Goal: Task Accomplishment & Management: Use online tool/utility

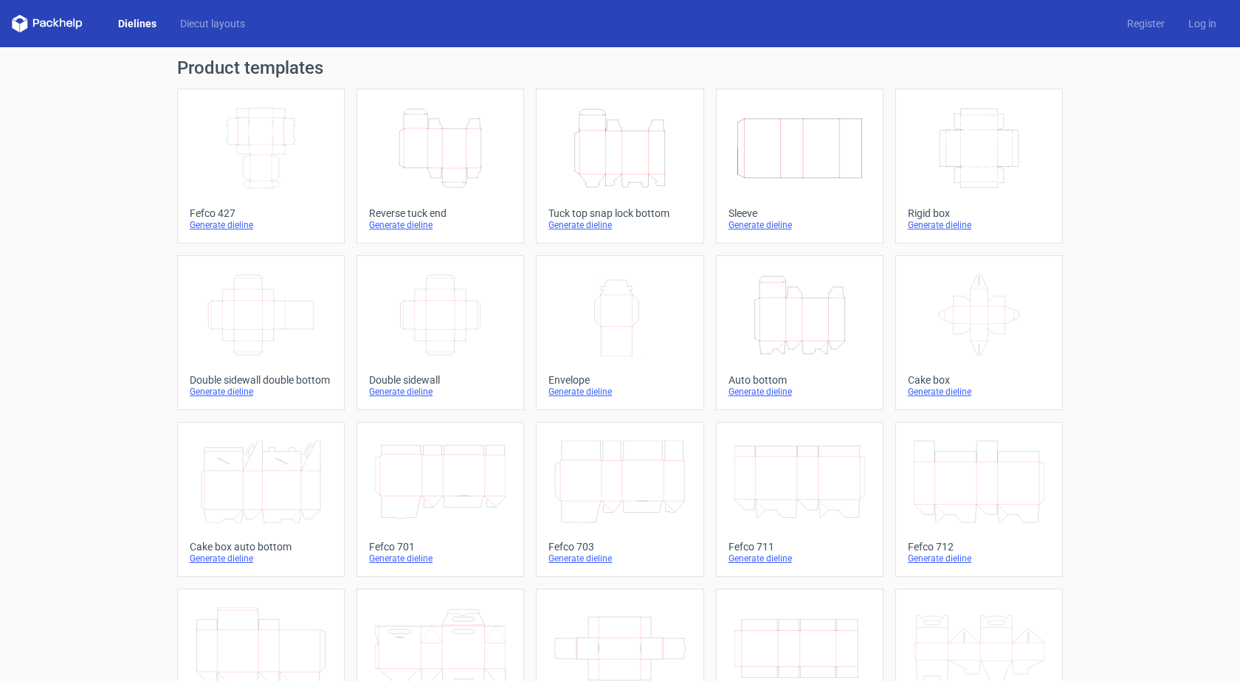
click at [643, 197] on link "Height Depth Width Tuck top snap lock bottom Generate dieline" at bounding box center [619, 166] width 167 height 155
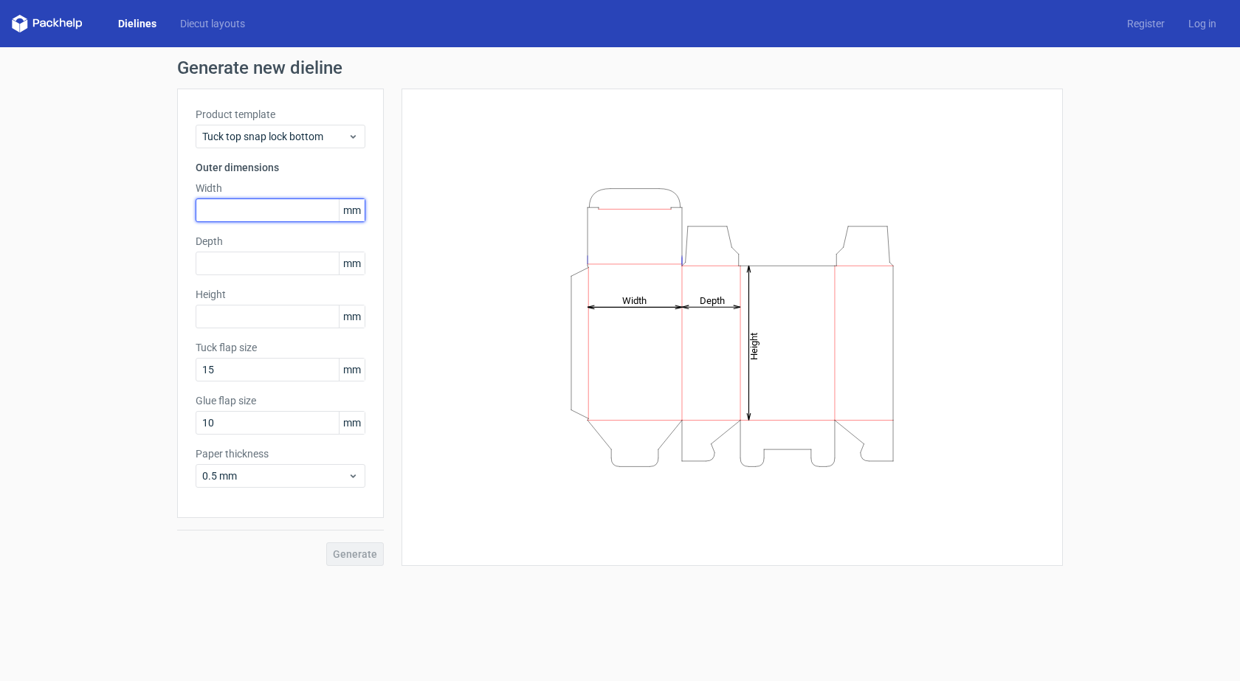
click at [291, 209] on input "text" at bounding box center [281, 210] width 170 height 24
type input "200"
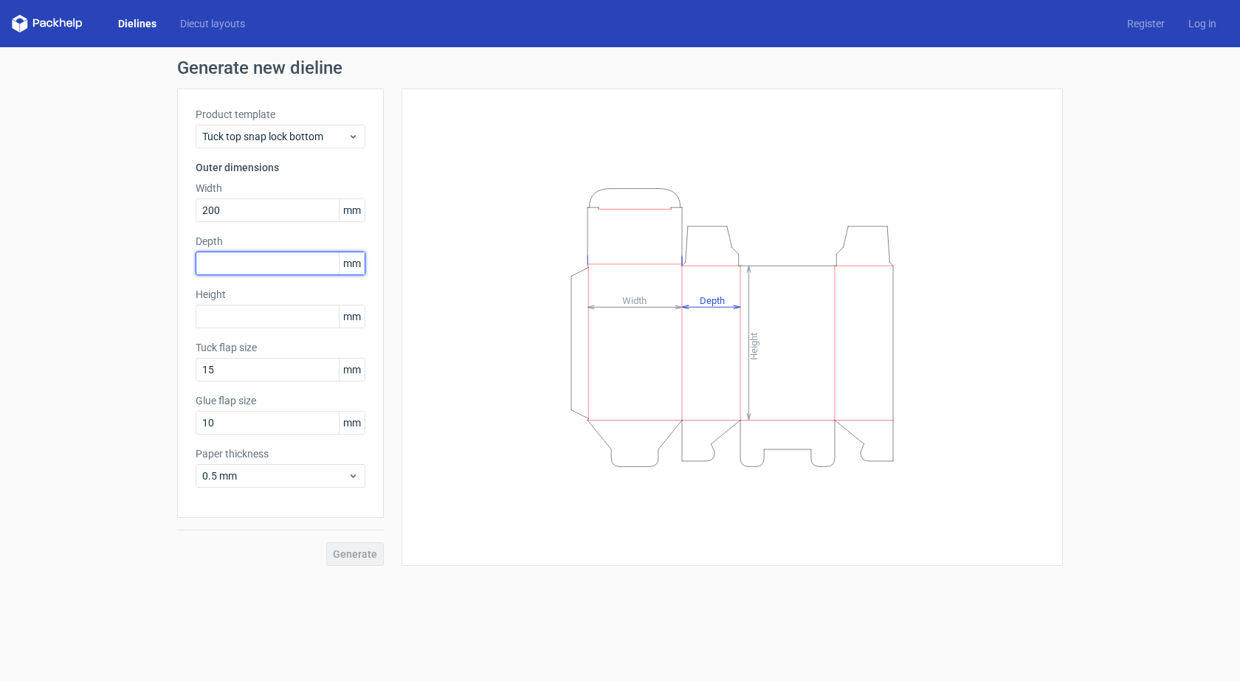
click at [278, 261] on input "text" at bounding box center [281, 264] width 170 height 24
type input "150"
click at [223, 312] on input "text" at bounding box center [281, 317] width 170 height 24
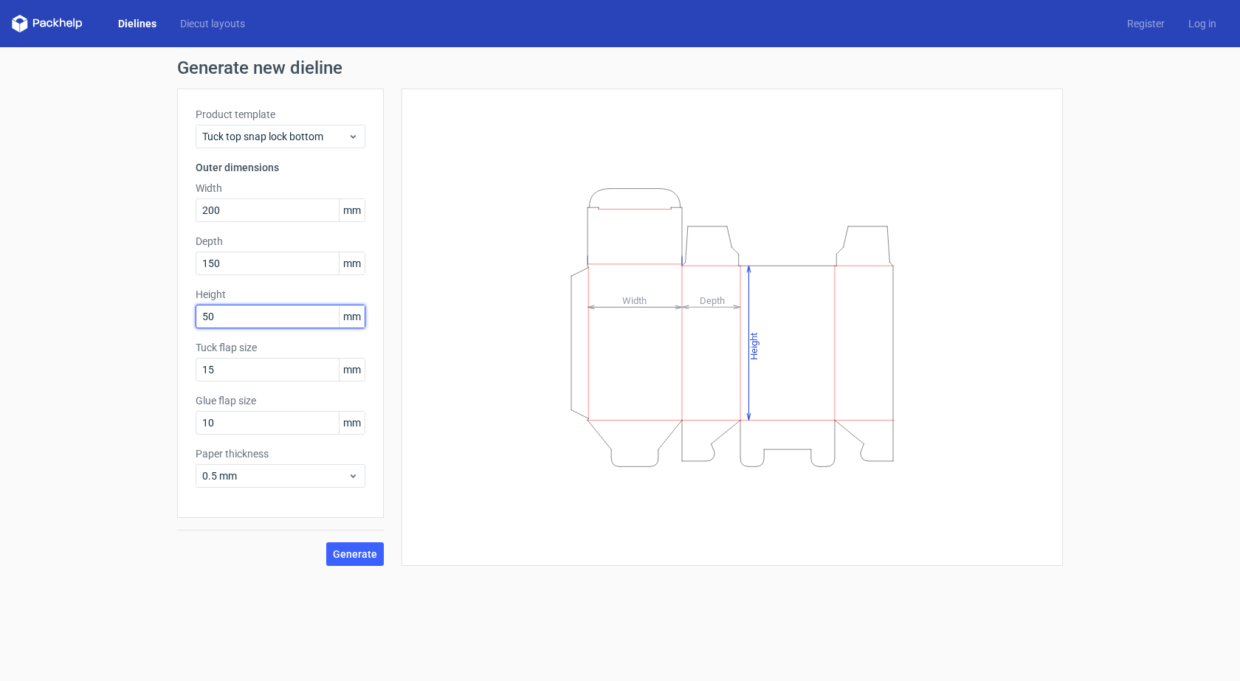
type input "5"
type input "400"
click at [373, 552] on span "Generate" at bounding box center [355, 554] width 44 height 10
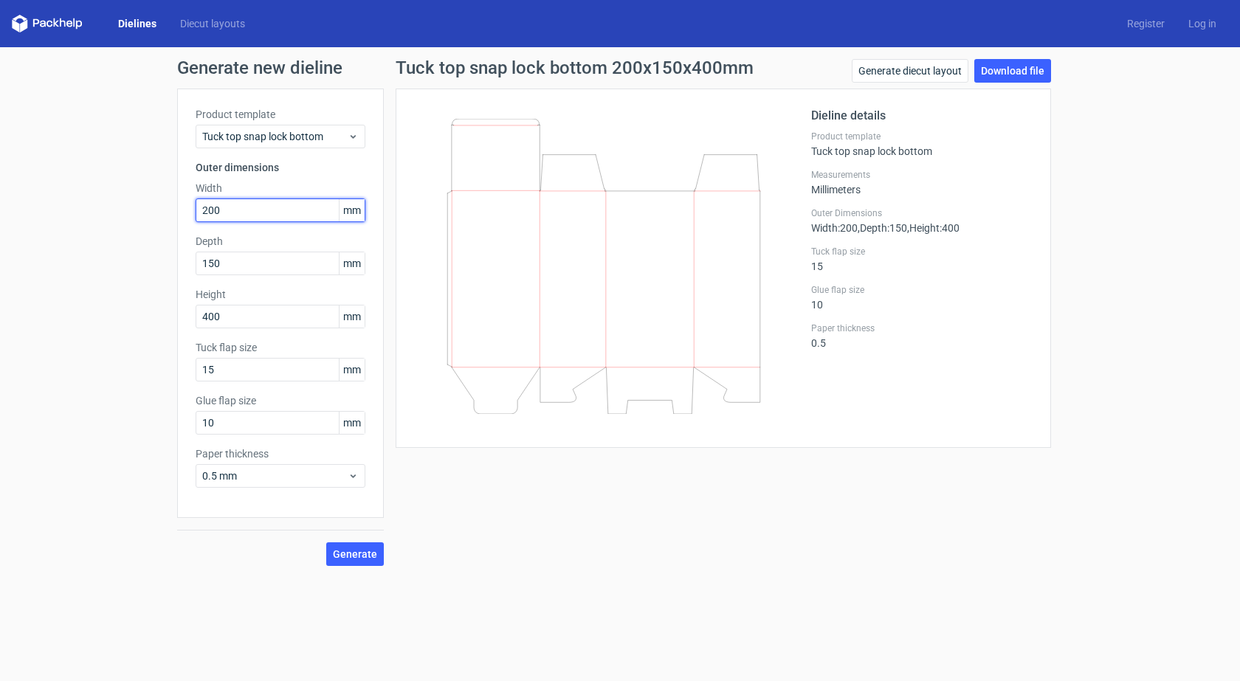
drag, startPoint x: 239, startPoint y: 212, endPoint x: 154, endPoint y: 218, distance: 85.0
click at [154, 218] on div "Generate new dieline Product template Tuck top snap lock bottom Outer dimension…" at bounding box center [620, 312] width 1240 height 530
click at [326, 542] on button "Generate" at bounding box center [355, 554] width 58 height 24
drag, startPoint x: 232, startPoint y: 206, endPoint x: 159, endPoint y: 218, distance: 73.4
click at [159, 218] on div "Generate new dieline Product template Tuck top snap lock bottom Outer dimension…" at bounding box center [620, 312] width 1240 height 530
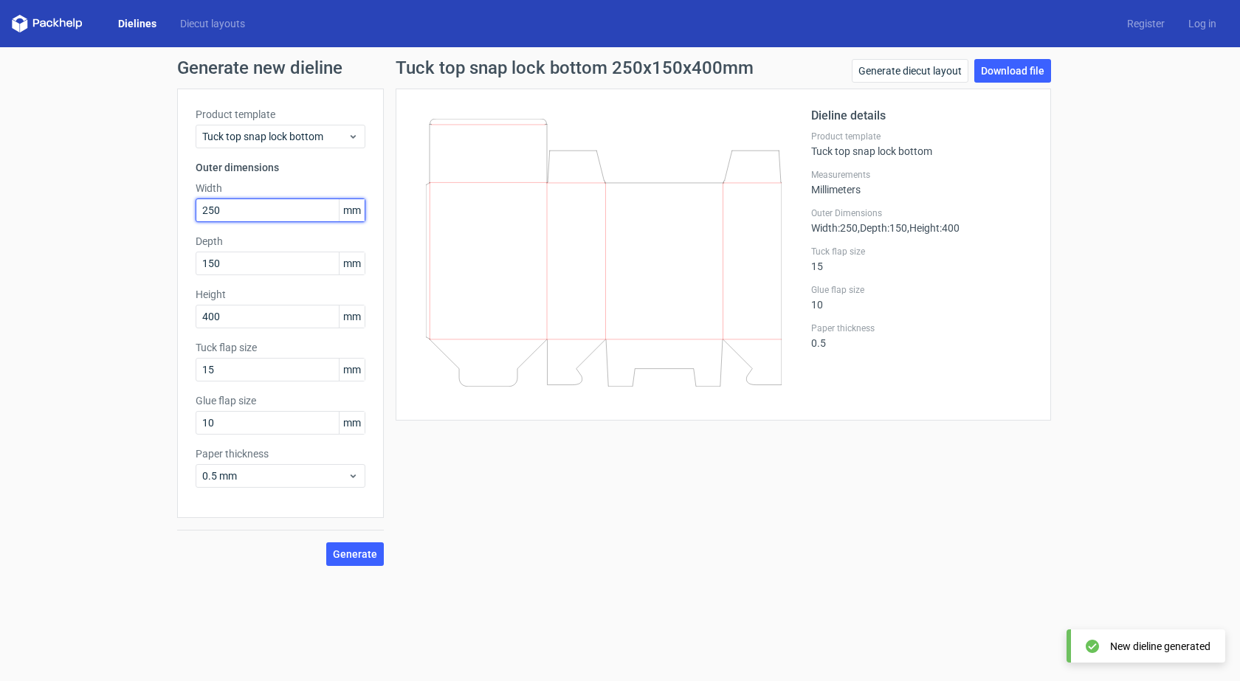
click at [326, 542] on button "Generate" at bounding box center [355, 554] width 58 height 24
drag, startPoint x: 221, startPoint y: 211, endPoint x: 140, endPoint y: 215, distance: 80.5
click at [140, 215] on div "Generate new dieline Product template Tuck top snap lock bottom Outer dimension…" at bounding box center [620, 312] width 1240 height 530
click at [326, 542] on button "Generate" at bounding box center [355, 554] width 58 height 24
drag, startPoint x: 236, startPoint y: 209, endPoint x: 151, endPoint y: 216, distance: 85.9
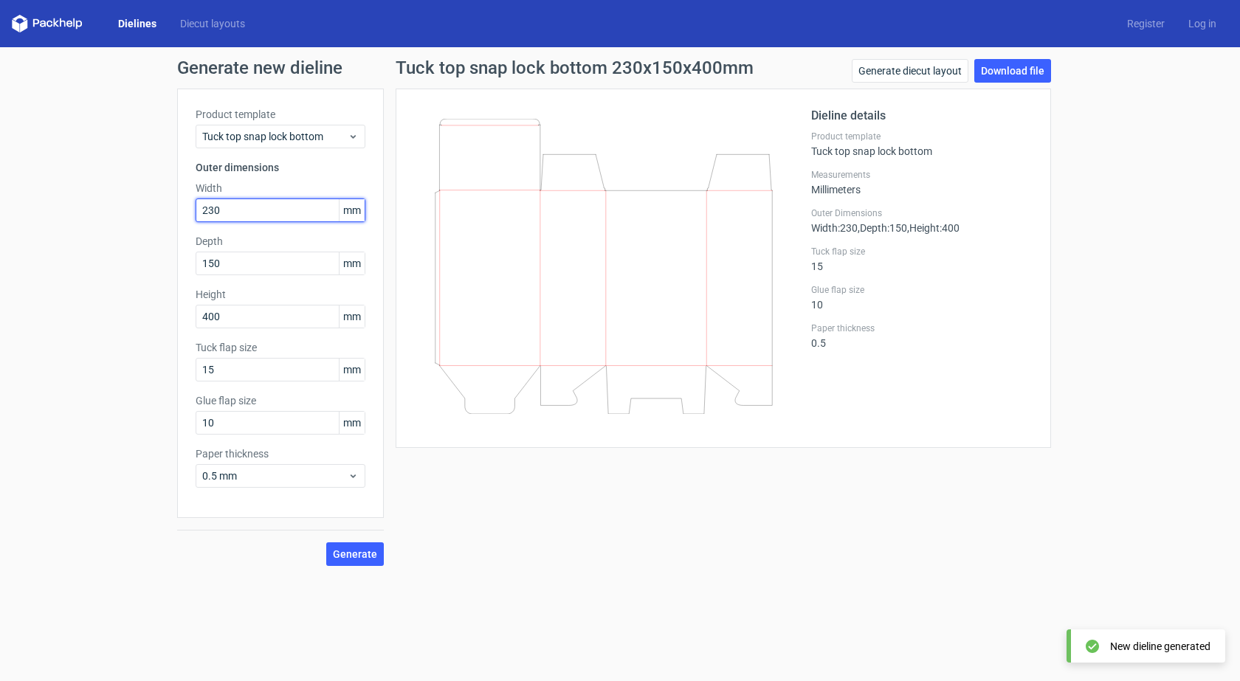
click at [151, 216] on div "Generate new dieline Product template Tuck top snap lock bottom Outer dimension…" at bounding box center [620, 312] width 1240 height 530
click at [326, 542] on button "Generate" at bounding box center [355, 554] width 58 height 24
drag, startPoint x: 243, startPoint y: 216, endPoint x: 159, endPoint y: 215, distance: 84.1
click at [159, 215] on div "Generate new dieline Product template Tuck top snap lock bottom Outer dimension…" at bounding box center [620, 312] width 1240 height 530
type input "250"
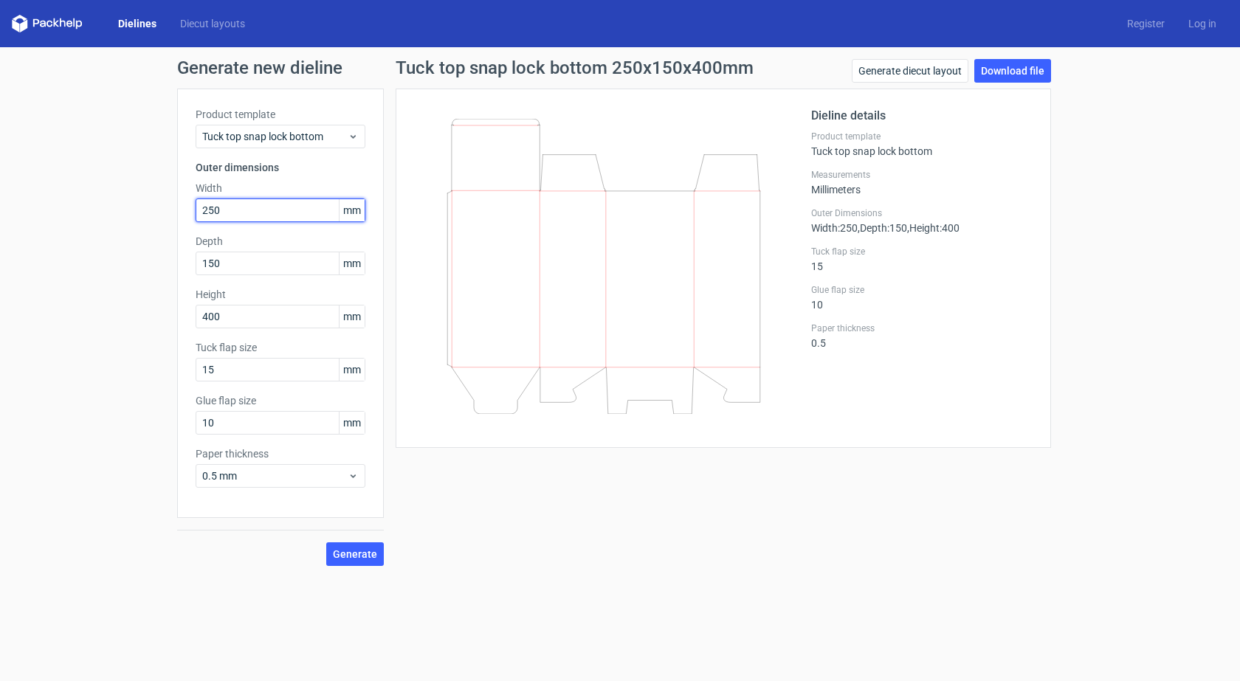
click at [326, 542] on button "Generate" at bounding box center [355, 554] width 58 height 24
click at [1028, 74] on link "Download file" at bounding box center [1012, 71] width 77 height 24
